Goal: Transaction & Acquisition: Purchase product/service

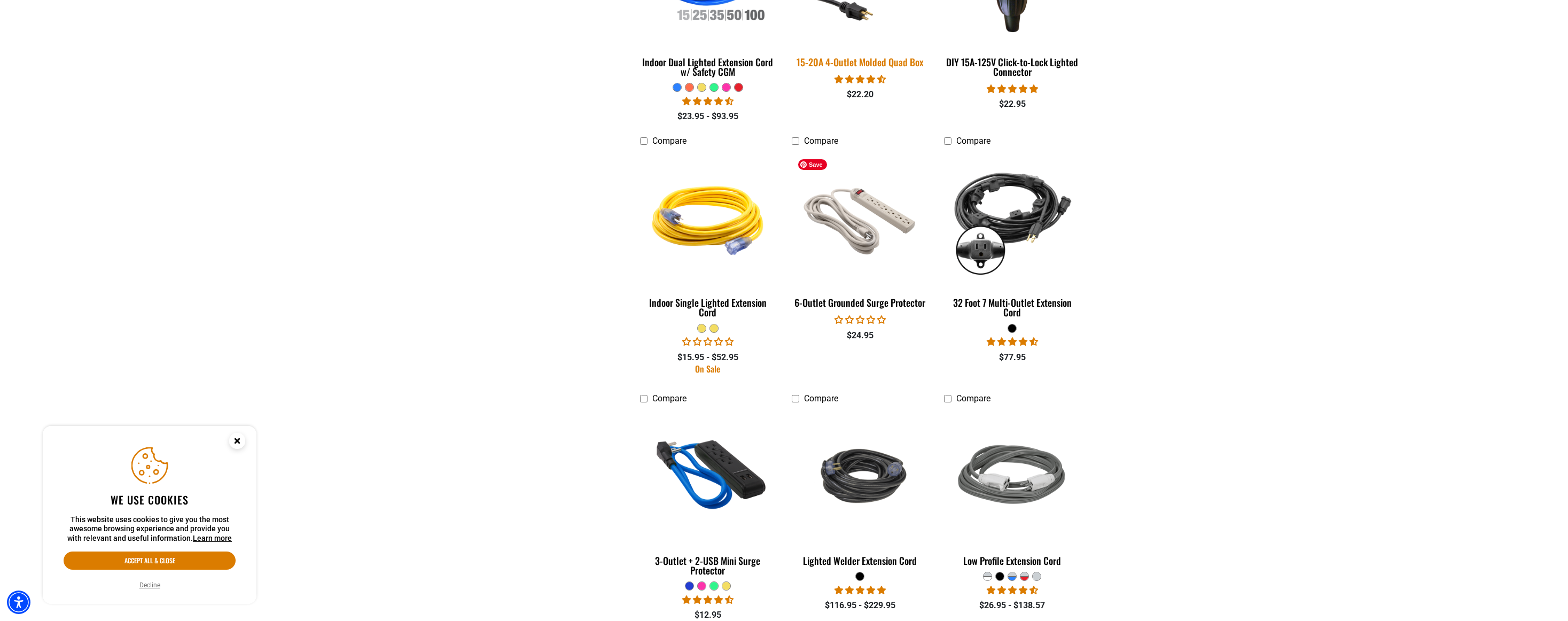
scroll to position [1390, 0]
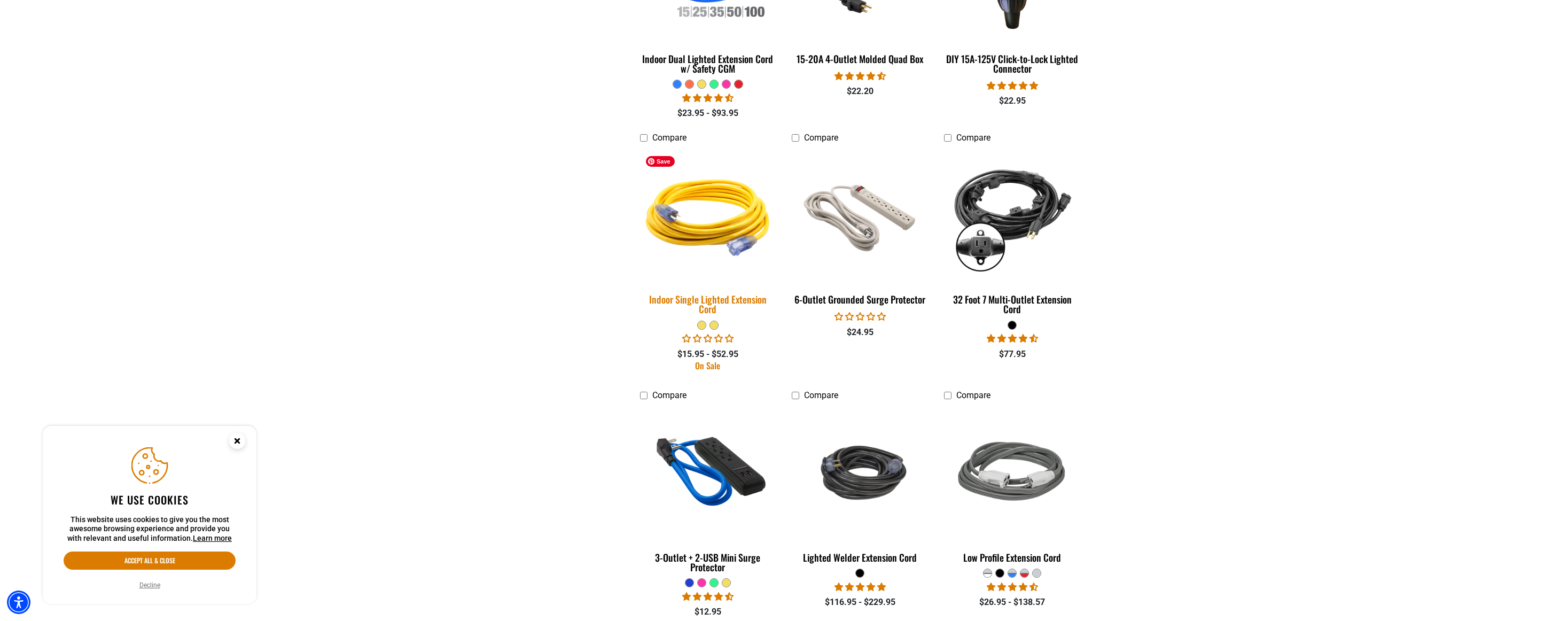
click at [710, 222] on img at bounding box center [707, 215] width 149 height 137
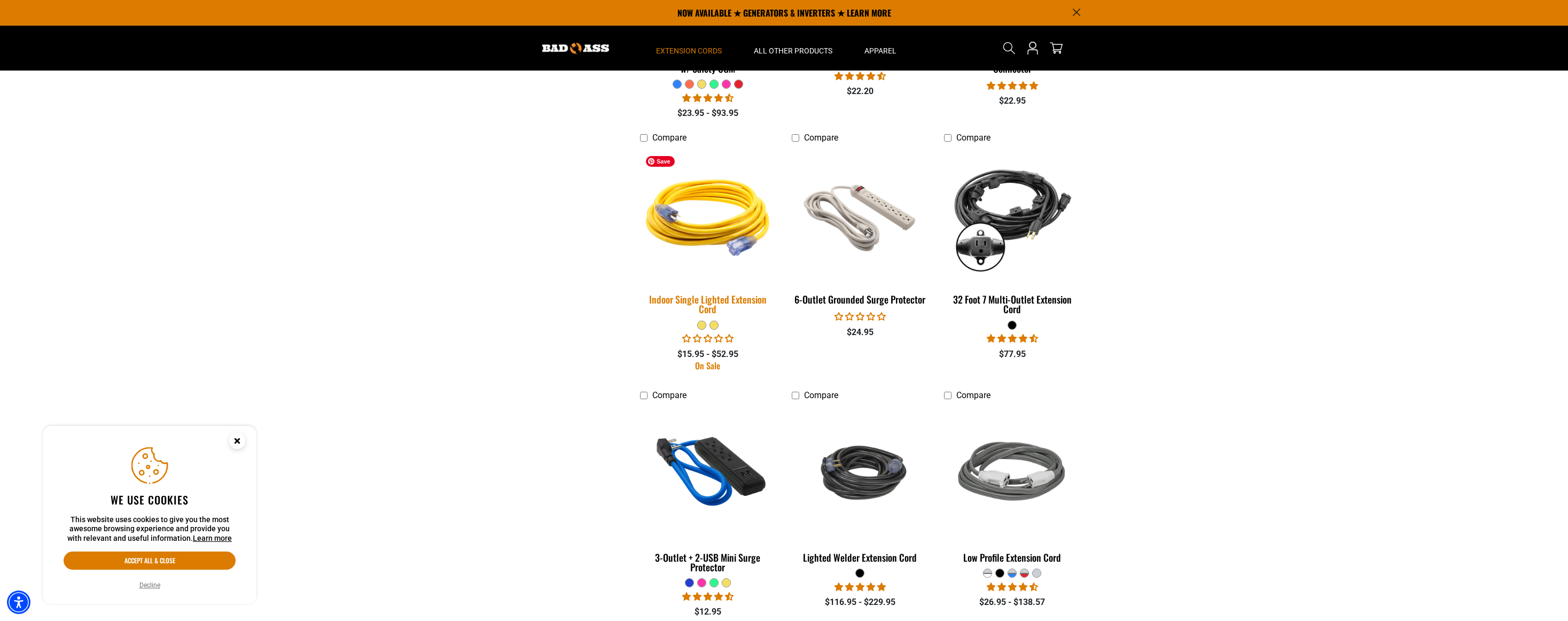
scroll to position [1389, 0]
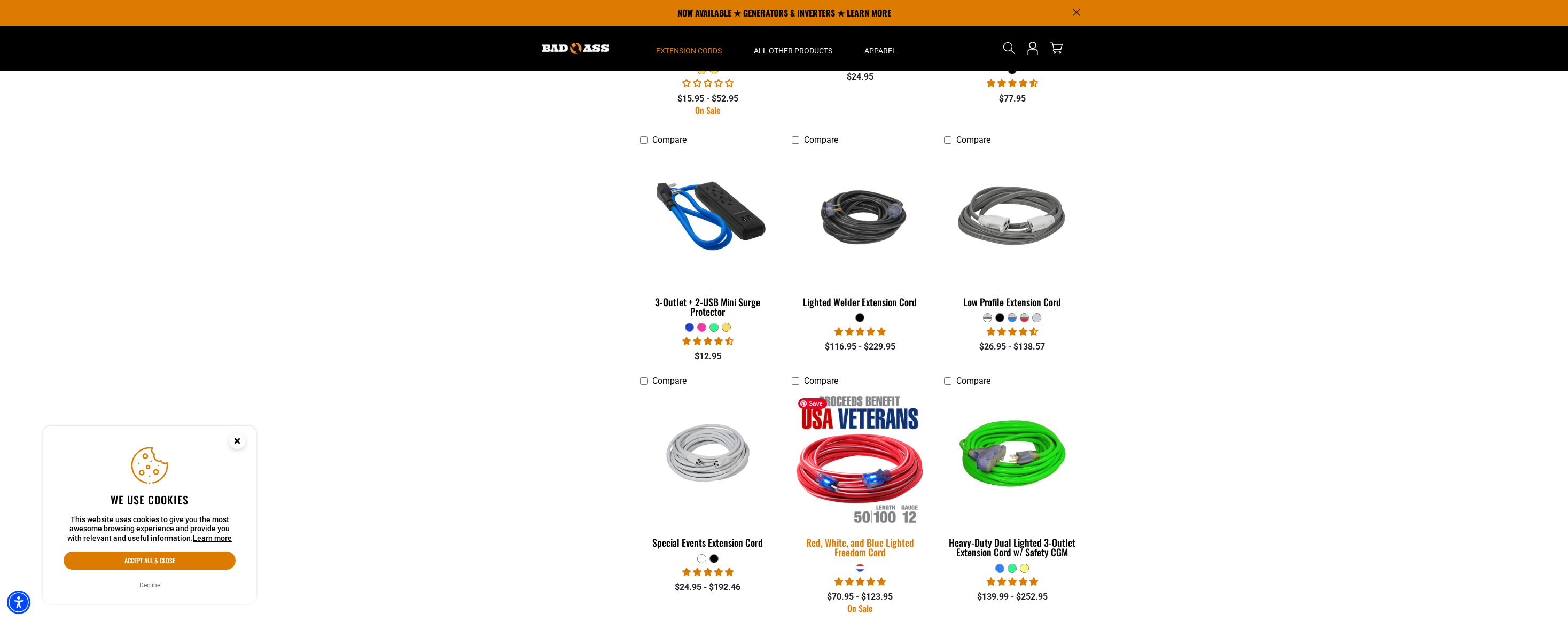
scroll to position [1578, 0]
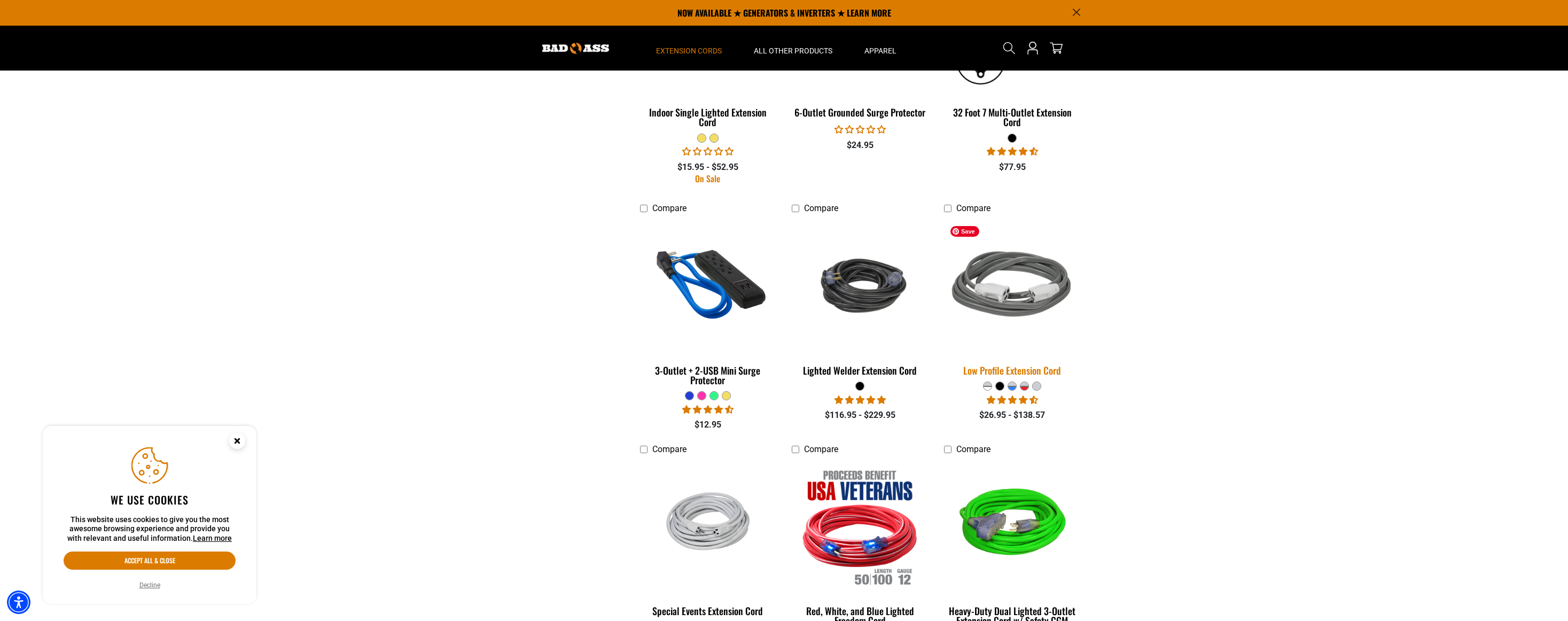
click at [1014, 293] on img at bounding box center [1012, 285] width 149 height 137
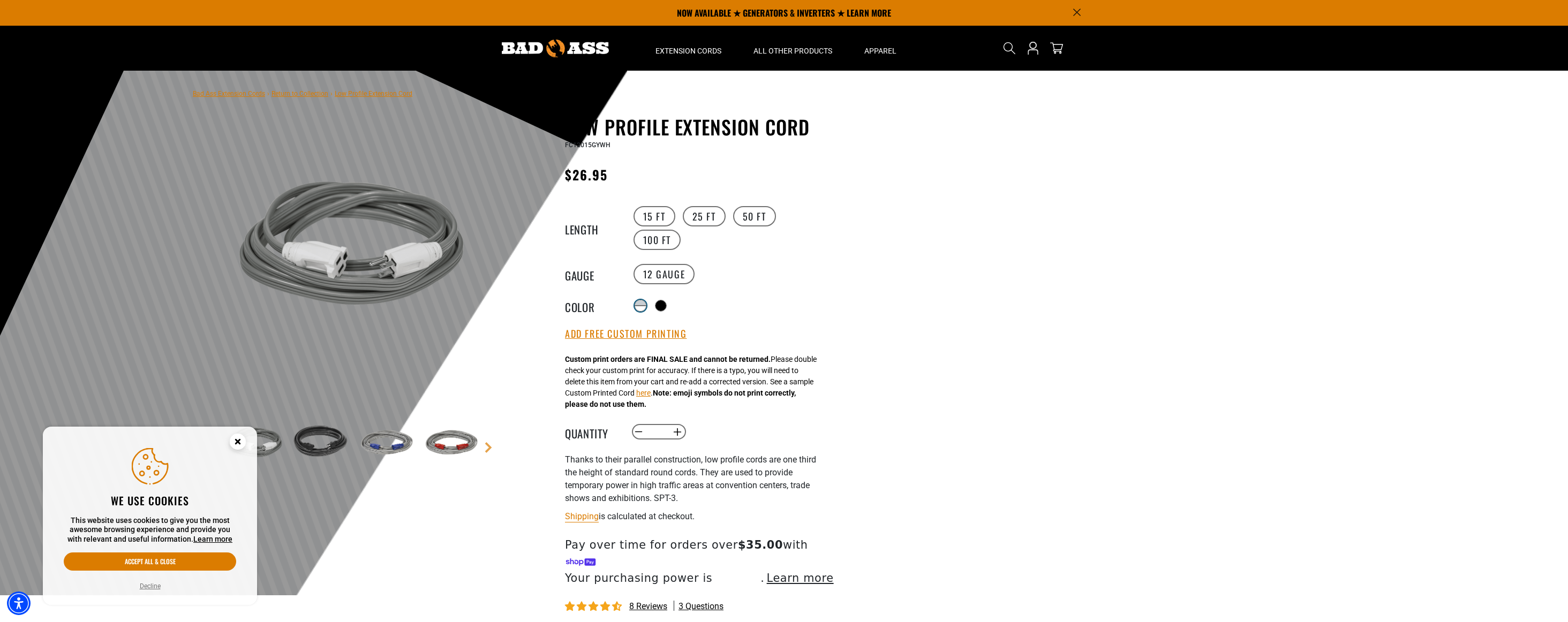
click at [646, 306] on div at bounding box center [640, 309] width 10 height 6
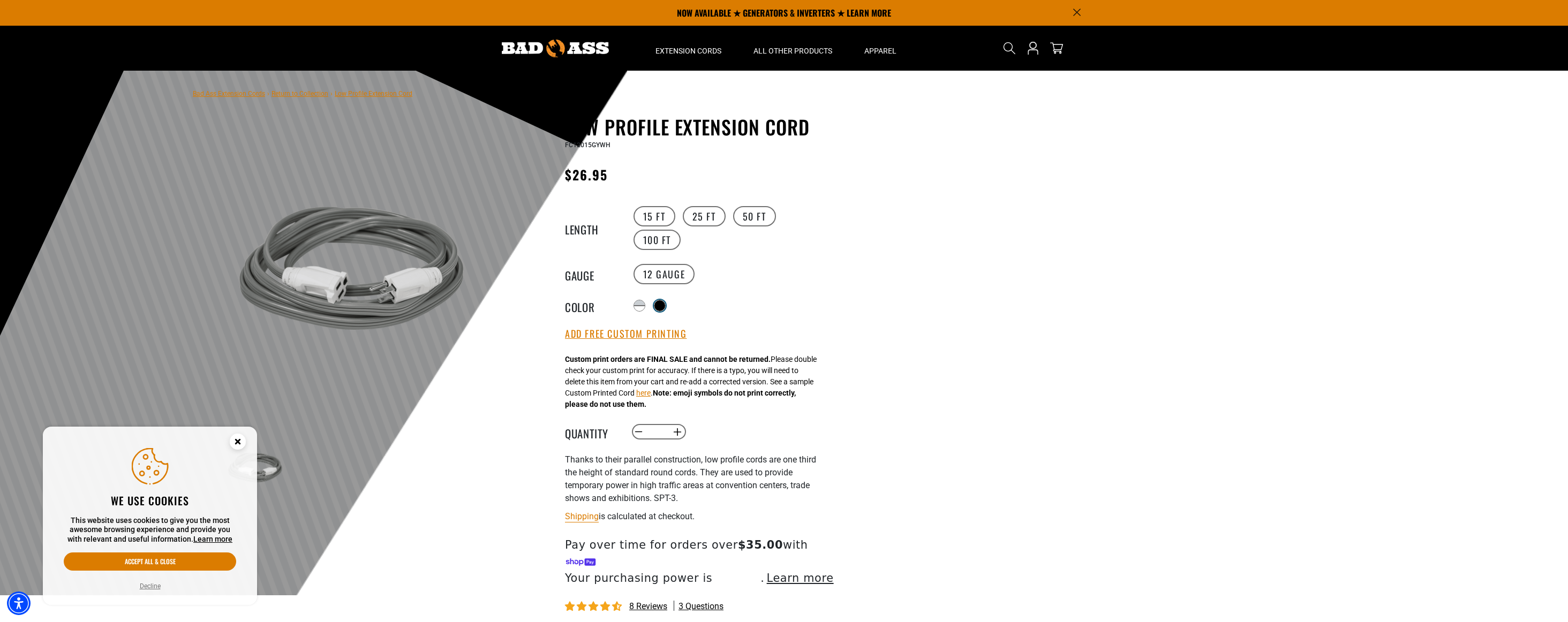
click at [662, 305] on div at bounding box center [659, 305] width 10 height 10
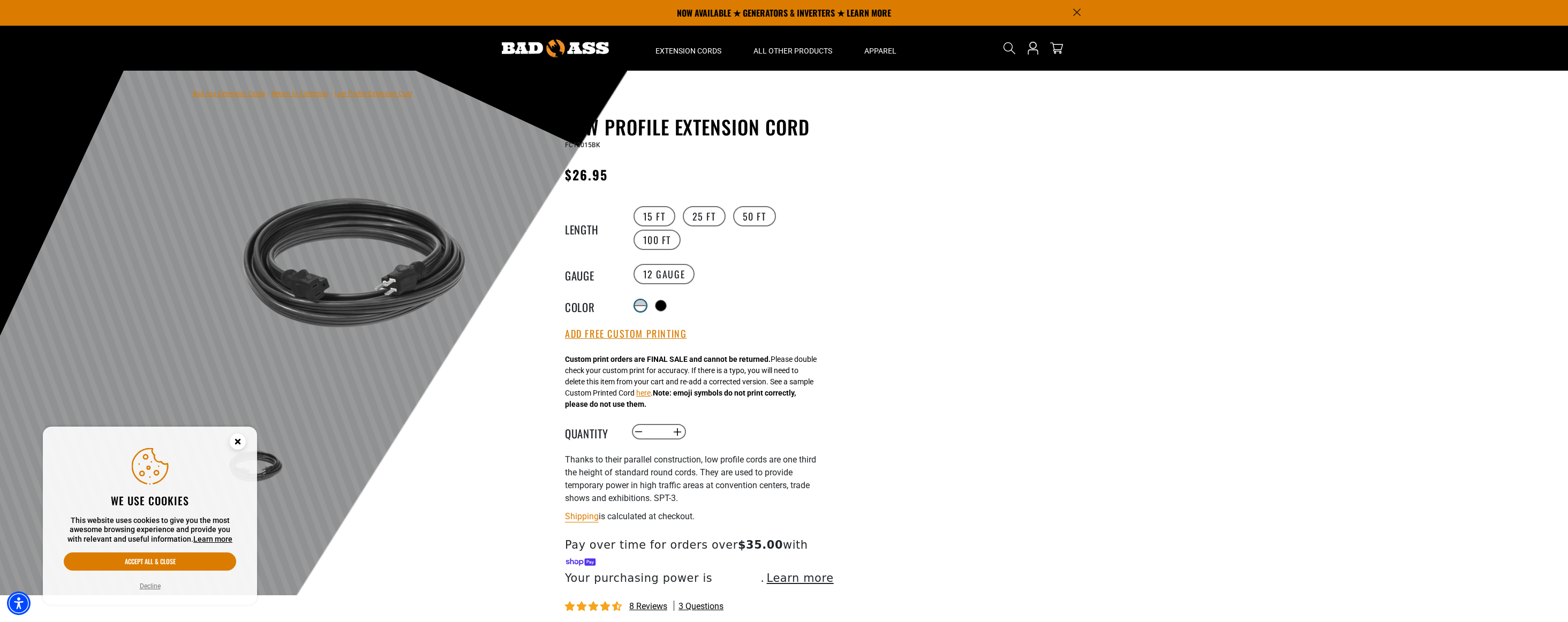
click at [640, 300] on div at bounding box center [640, 303] width 10 height 6
